Goal: Information Seeking & Learning: Learn about a topic

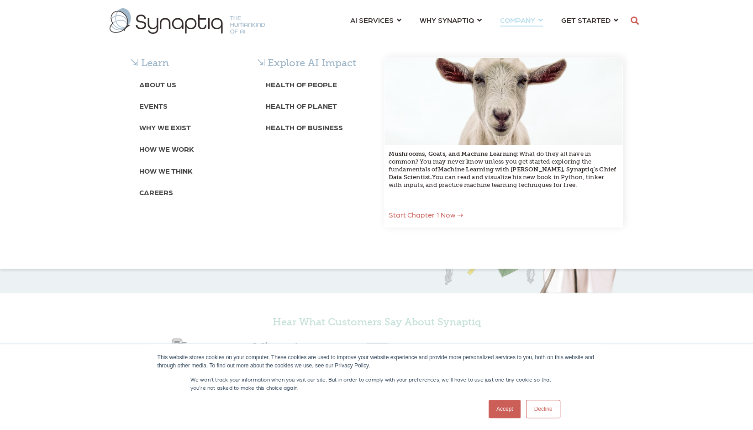
click at [370, 34] on div "⇲ Learn About Us Events Why We Exist How We Work How We Think Careers ⇲ Explore…" at bounding box center [376, 151] width 753 height 234
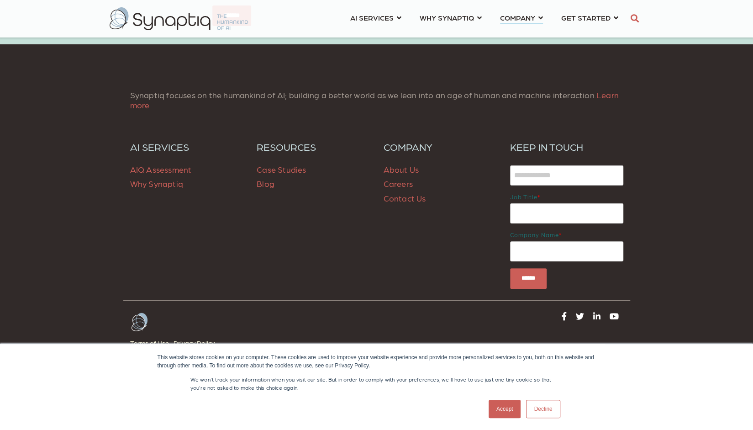
scroll to position [2339, 0]
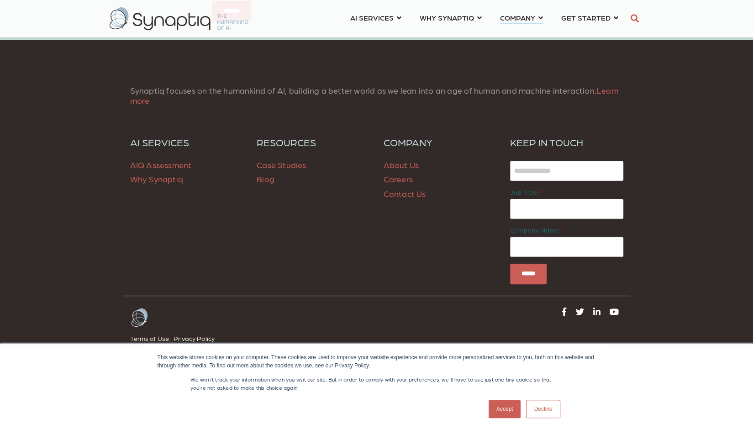
click at [164, 162] on span "AIQ Assessment" at bounding box center [161, 165] width 62 height 10
